Goal: Information Seeking & Learning: Understand process/instructions

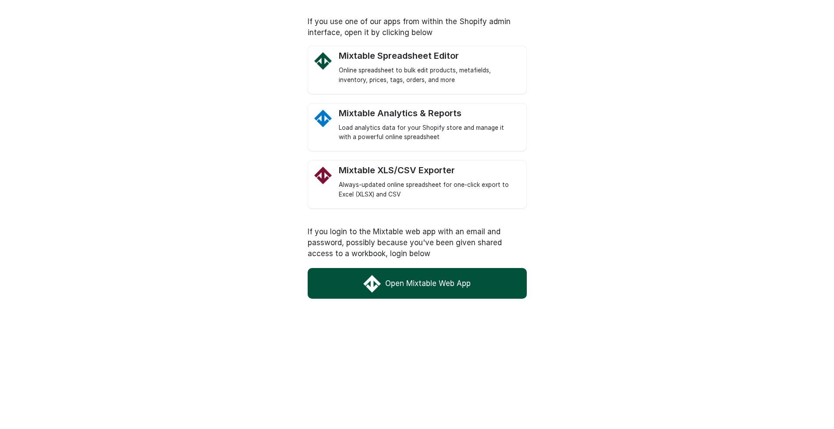
click at [421, 288] on link "Open Mixtable Web App" at bounding box center [417, 283] width 219 height 31
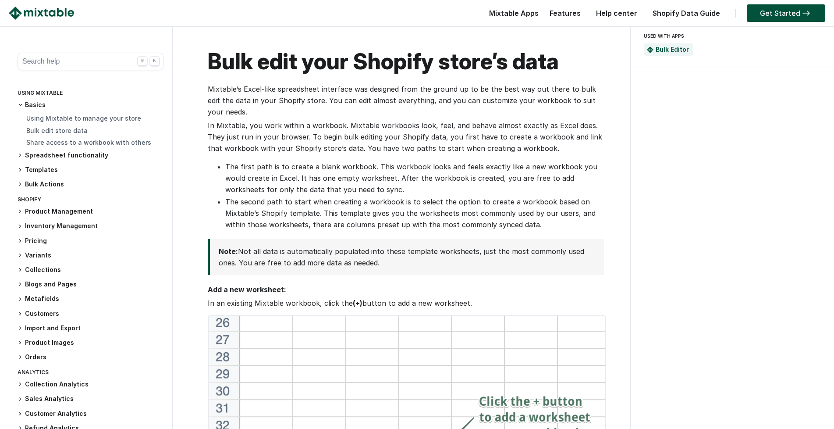
click at [67, 62] on button "Search help ⌘ K" at bounding box center [91, 62] width 146 height 18
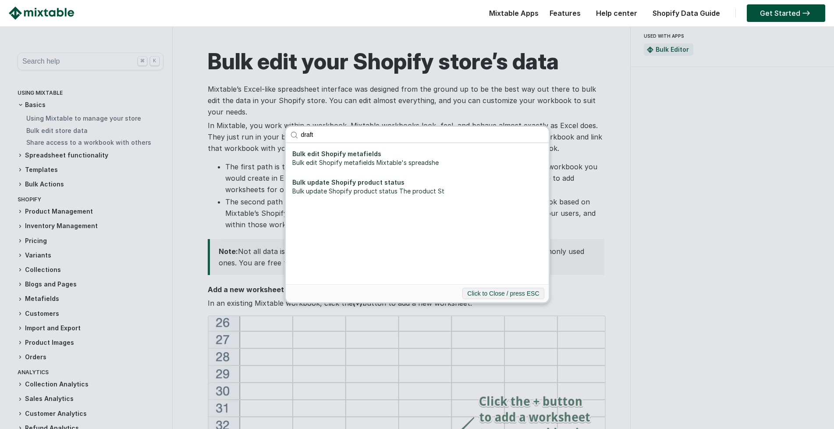
click at [250, 104] on div "draft Bulk edit Shopify metafields Bulk edit Shopify metafields Mixtable's spre…" at bounding box center [417, 214] width 834 height 429
click at [330, 135] on input "draft" at bounding box center [423, 135] width 252 height 16
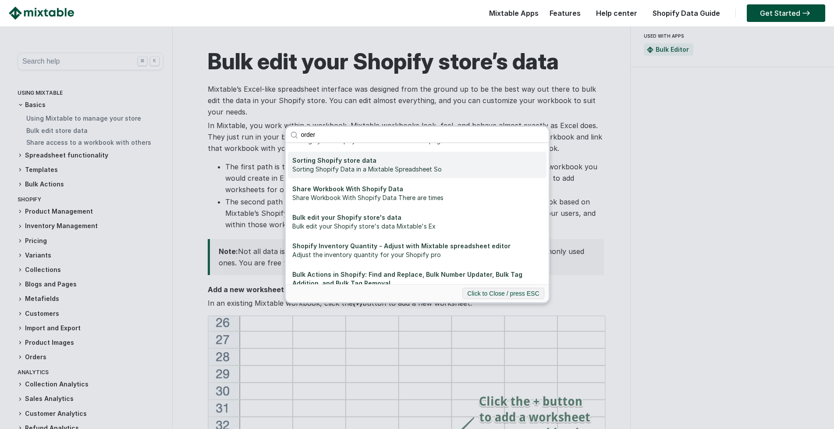
scroll to position [424, 0]
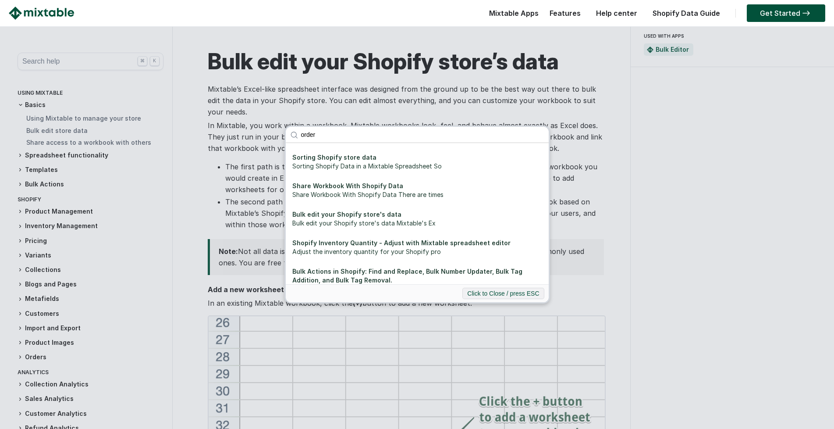
type input "order"
click at [206, 181] on div "order Change the order of Shopify product variants Change the order of Shopify …" at bounding box center [417, 214] width 834 height 429
click at [540, 134] on input "order" at bounding box center [423, 135] width 252 height 16
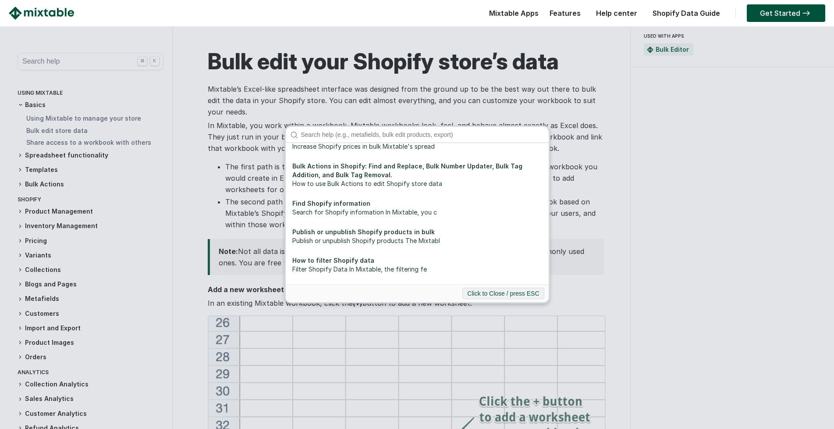
click at [591, 189] on div "Shopify Inventory Management and Tracking Shopify inventory tracking and manage…" at bounding box center [417, 214] width 834 height 429
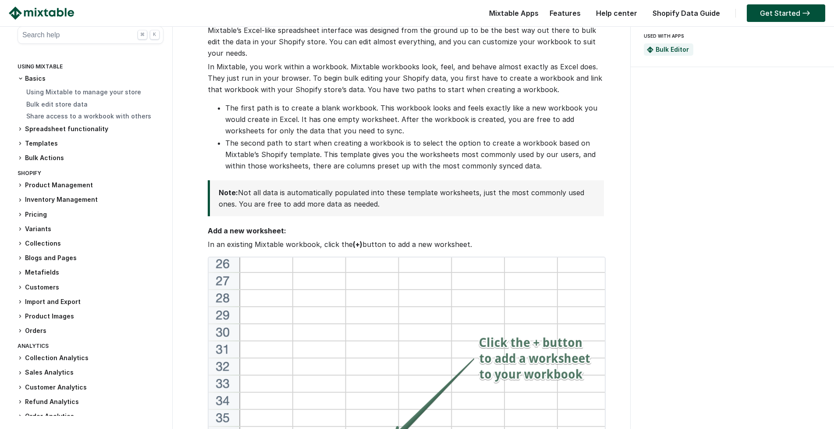
scroll to position [65, 0]
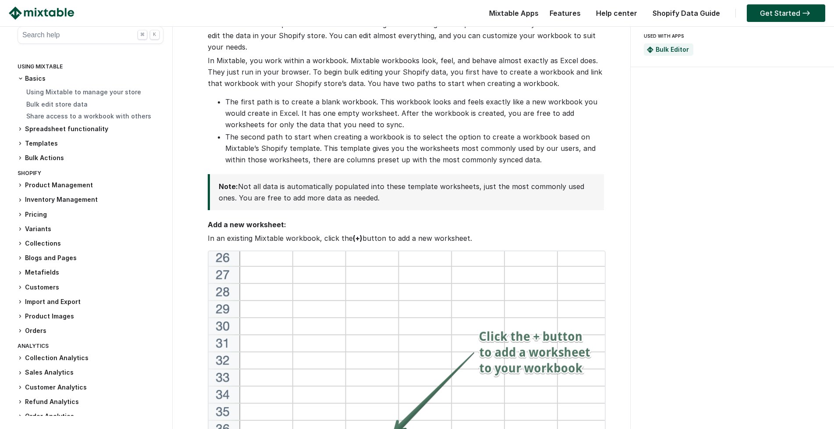
click at [35, 332] on h3 "Orders" at bounding box center [91, 330] width 146 height 9
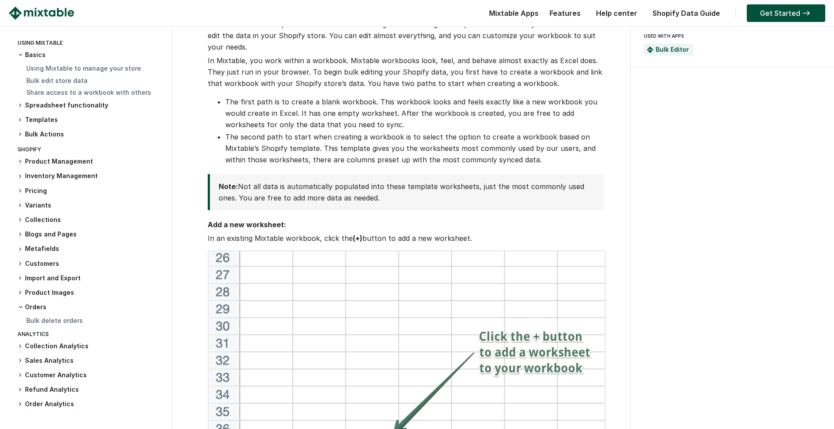
scroll to position [29, 0]
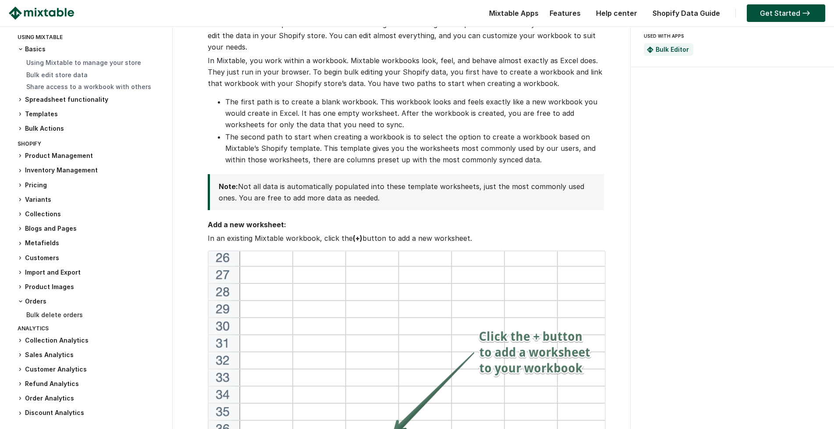
click at [48, 312] on link "Bulk delete orders" at bounding box center [54, 314] width 57 height 7
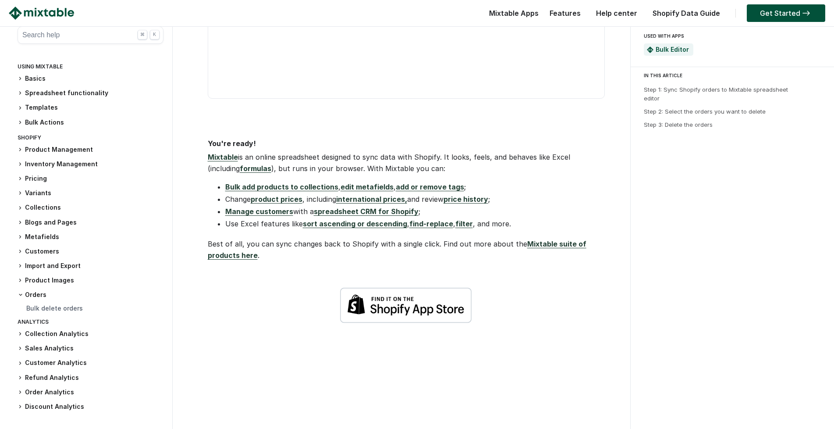
scroll to position [1238, 0]
click at [238, 259] on link "Mixtable suite of products here" at bounding box center [397, 249] width 379 height 20
